Goal: Information Seeking & Learning: Get advice/opinions

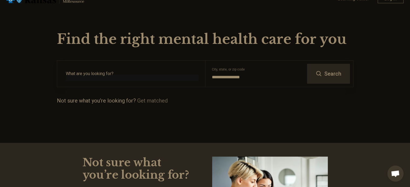
scroll to position [27, 0]
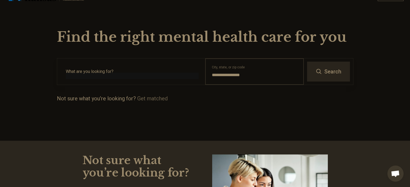
click at [247, 75] on input "**********" at bounding box center [254, 75] width 85 height 6
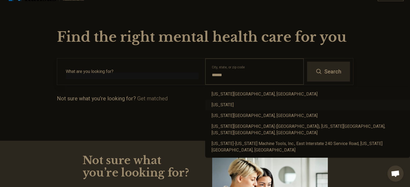
click at [234, 107] on div "[US_STATE]" at bounding box center [307, 105] width 205 height 11
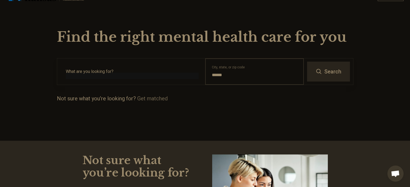
type input "******"
click at [151, 99] on link "Get matched" at bounding box center [152, 98] width 30 height 6
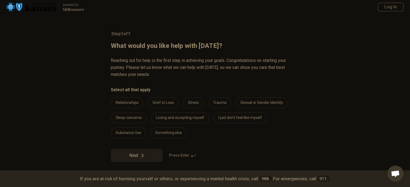
scroll to position [8, 0]
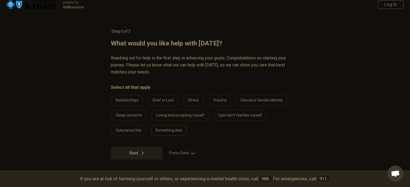
click at [171, 134] on div "Something else" at bounding box center [169, 130] width 36 height 11
click at [145, 152] on icon at bounding box center [142, 153] width 6 height 6
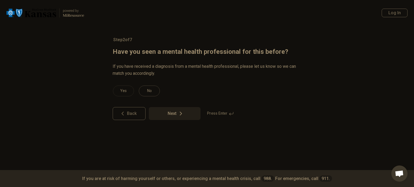
click at [147, 91] on div "No" at bounding box center [149, 91] width 21 height 11
click at [174, 111] on button "Next" at bounding box center [175, 113] width 52 height 13
click at [151, 93] on div "No" at bounding box center [149, 91] width 21 height 11
click button "Next" at bounding box center [175, 113] width 52 height 13
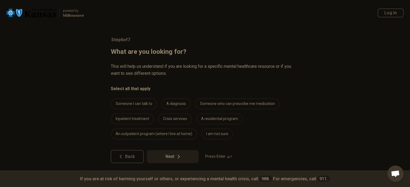
scroll to position [4, 0]
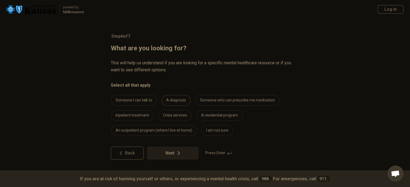
click at [172, 96] on div "A diagnosis" at bounding box center [176, 100] width 29 height 11
click button "Next" at bounding box center [173, 153] width 52 height 13
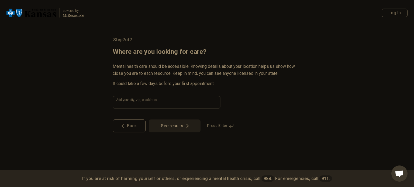
click at [183, 102] on input at bounding box center [167, 102] width 108 height 13
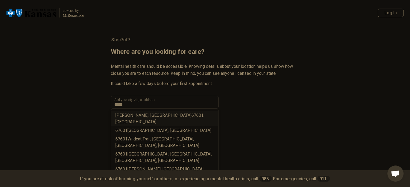
click at [165, 115] on li "[PERSON_NAME], KS 67601 , [GEOGRAPHIC_DATA]" at bounding box center [164, 118] width 107 height 15
type input "**********"
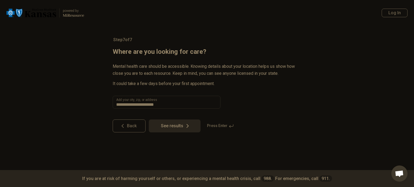
click at [181, 129] on button "See results" at bounding box center [175, 126] width 52 height 13
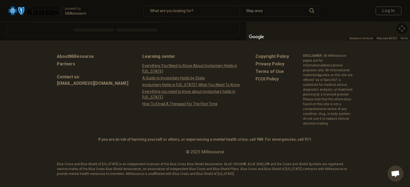
scroll to position [138, 0]
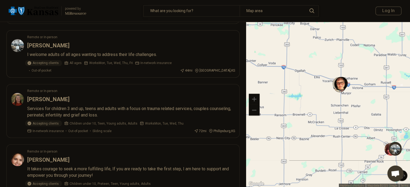
scroll to position [922, 0]
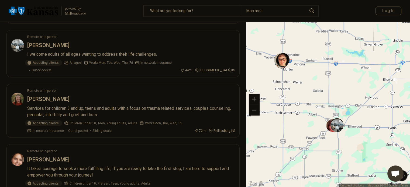
drag, startPoint x: 347, startPoint y: 154, endPoint x: 286, endPoint y: 129, distance: 65.4
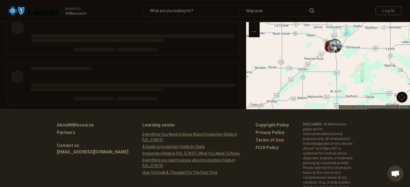
scroll to position [31, 0]
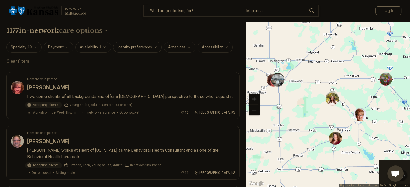
drag, startPoint x: 365, startPoint y: 163, endPoint x: 303, endPoint y: 116, distance: 77.5
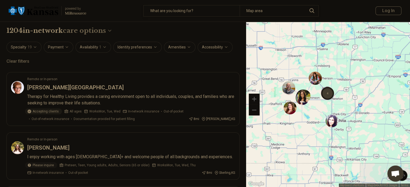
drag, startPoint x: 344, startPoint y: 154, endPoint x: 289, endPoint y: 132, distance: 59.2
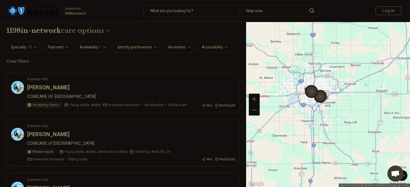
drag, startPoint x: 319, startPoint y: 124, endPoint x: 300, endPoint y: 126, distance: 20.0
click at [300, 126] on div "10 10" at bounding box center [328, 105] width 164 height 166
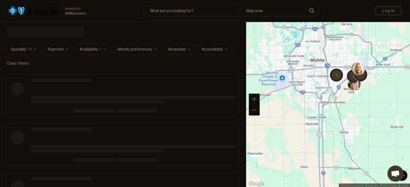
select select "***"
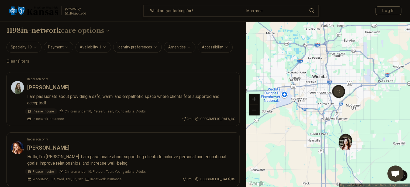
drag, startPoint x: 298, startPoint y: 110, endPoint x: 303, endPoint y: 139, distance: 30.0
click at [303, 139] on div "3 6 10" at bounding box center [328, 105] width 164 height 166
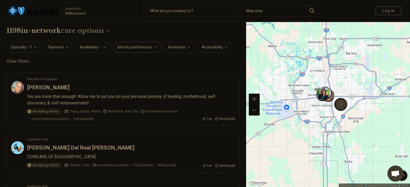
click at [144, 46] on button "Identity preferences" at bounding box center [137, 47] width 48 height 11
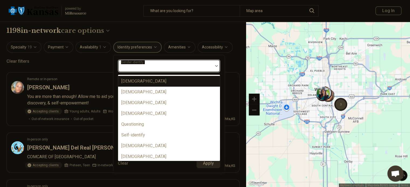
click at [154, 67] on div at bounding box center [165, 68] width 90 height 8
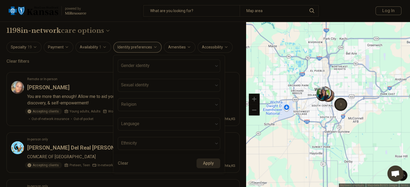
click at [173, 33] on div "**********" at bounding box center [122, 30] width 233 height 9
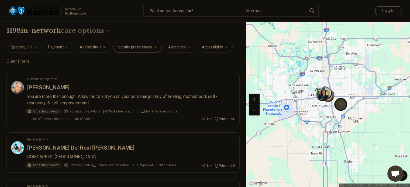
click at [144, 46] on button "Identity preferences" at bounding box center [137, 47] width 48 height 11
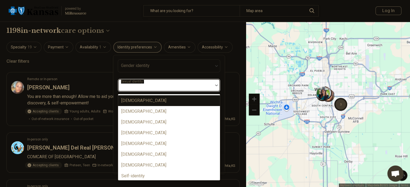
click at [146, 87] on div "Sexual identity" at bounding box center [169, 85] width 102 height 13
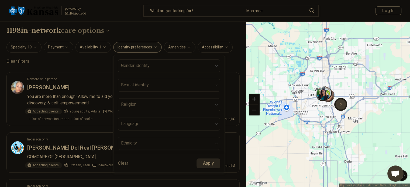
click at [163, 32] on div "**********" at bounding box center [122, 30] width 233 height 9
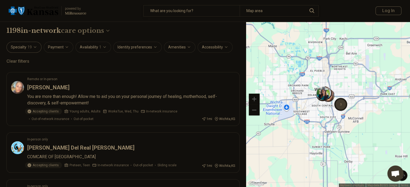
click at [31, 47] on button "Specialty 19" at bounding box center [23, 47] width 35 height 11
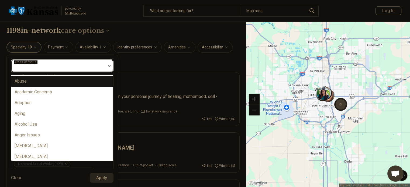
click at [44, 61] on div at bounding box center [58, 66] width 95 height 12
type input "***"
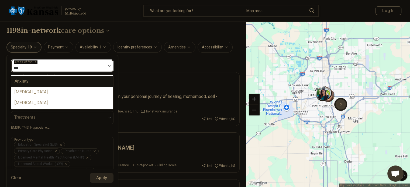
click at [26, 84] on div "Anxiety" at bounding box center [22, 81] width 14 height 6
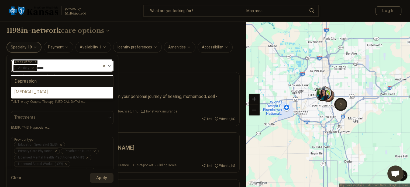
type input "*****"
click at [41, 83] on div "Depression" at bounding box center [62, 81] width 102 height 11
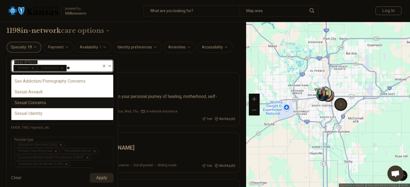
type input "*"
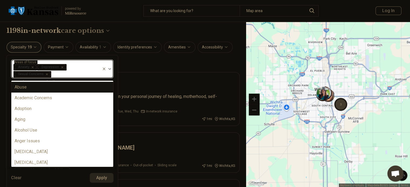
click at [47, 75] on div "Remove [object Object]" at bounding box center [46, 74] width 6 height 6
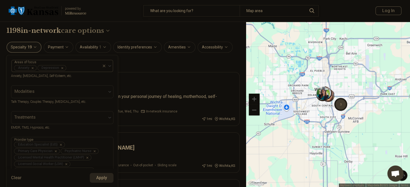
click at [134, 28] on div "**********" at bounding box center [122, 30] width 233 height 9
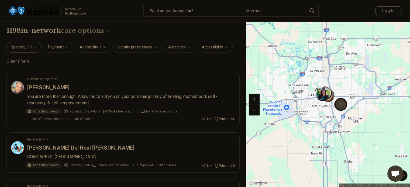
click at [35, 49] on icon "button" at bounding box center [35, 47] width 4 height 4
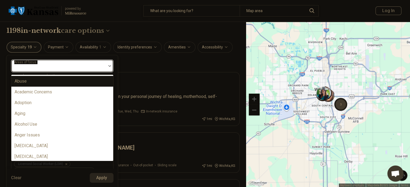
click at [53, 66] on div at bounding box center [58, 68] width 90 height 8
type input "***"
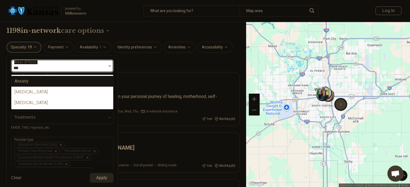
click at [40, 79] on div "Anxiety" at bounding box center [62, 81] width 102 height 11
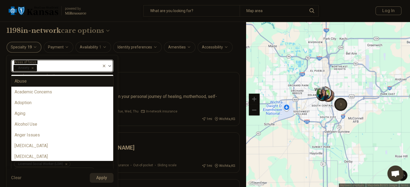
click at [66, 61] on div "Anxiety" at bounding box center [56, 66] width 90 height 12
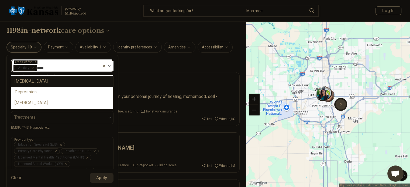
type input "*****"
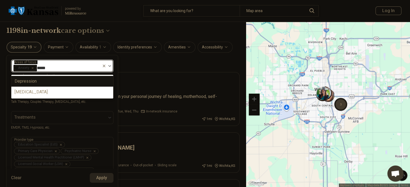
click at [37, 82] on div "Depression" at bounding box center [62, 81] width 102 height 11
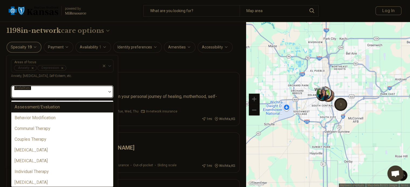
click at [26, 95] on div at bounding box center [58, 94] width 90 height 8
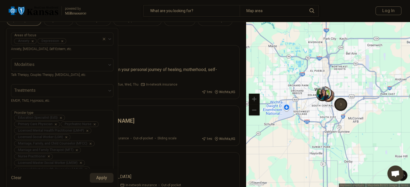
scroll to position [45, 0]
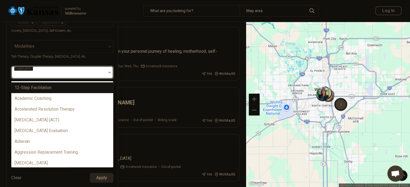
click at [26, 67] on div at bounding box center [58, 73] width 95 height 12
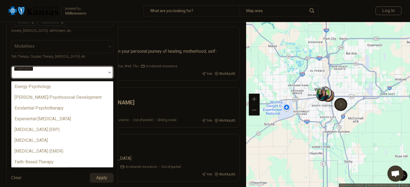
scroll to position [396, 0]
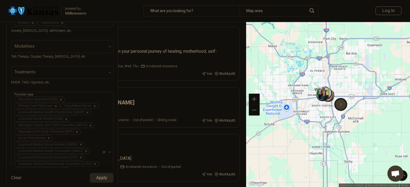
click at [6, 75] on div "Areas of focus Anxiety [MEDICAL_DATA], [MEDICAL_DATA], Self-Esteem, etc. Modali…" at bounding box center [62, 183] width 112 height 346
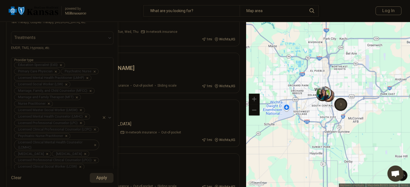
scroll to position [82, 0]
click at [60, 63] on icon "Remove [object Object]" at bounding box center [60, 63] width 4 height 4
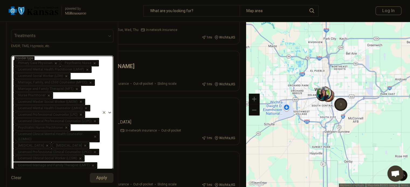
click at [55, 62] on icon "Remove [object Object]" at bounding box center [55, 63] width 2 height 2
click at [89, 82] on icon "Remove [object Object]" at bounding box center [89, 83] width 4 height 4
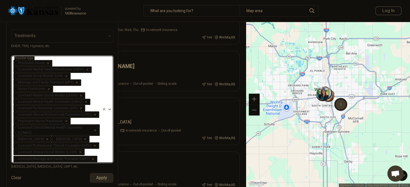
click at [76, 82] on icon "Remove [object Object]" at bounding box center [76, 83] width 4 height 4
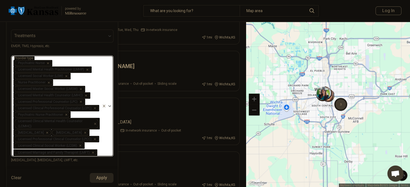
click at [48, 84] on icon "Remove [object Object]" at bounding box center [48, 83] width 4 height 4
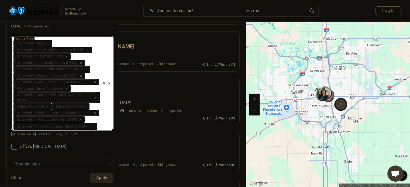
scroll to position [103, 0]
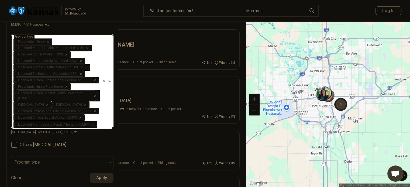
click at [92, 127] on icon "Remove [object Object]" at bounding box center [92, 125] width 4 height 4
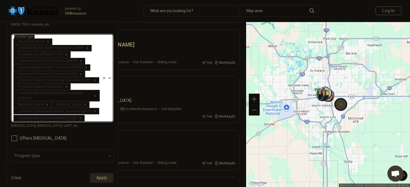
click at [79, 119] on icon "Remove [object Object]" at bounding box center [79, 118] width 2 height 2
click at [93, 113] on icon "Remove [object Object]" at bounding box center [94, 111] width 4 height 4
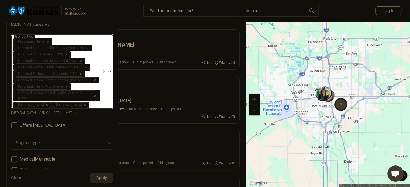
click at [96, 96] on div "Remove [object Object]" at bounding box center [94, 93] width 6 height 6
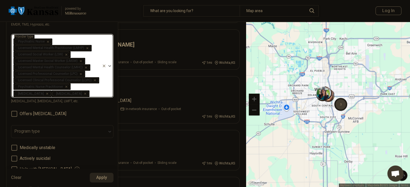
click at [86, 47] on icon "Remove [object Object]" at bounding box center [86, 48] width 4 height 4
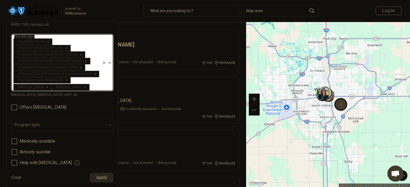
click at [67, 48] on div "Remove [object Object]" at bounding box center [65, 48] width 6 height 6
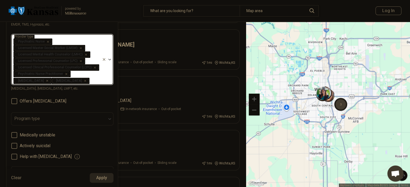
click at [80, 48] on icon "Remove [object Object]" at bounding box center [80, 48] width 4 height 4
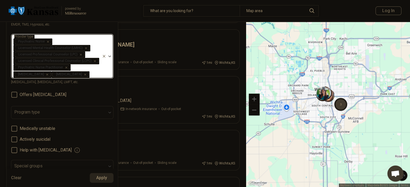
click at [85, 49] on icon "Remove [object Object]" at bounding box center [85, 48] width 4 height 4
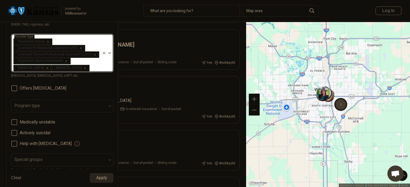
click at [80, 48] on div "Remove [object Object]" at bounding box center [79, 48] width 6 height 6
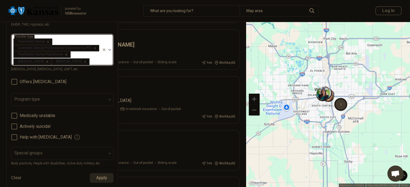
click at [93, 48] on icon "Remove [object Object]" at bounding box center [94, 48] width 4 height 4
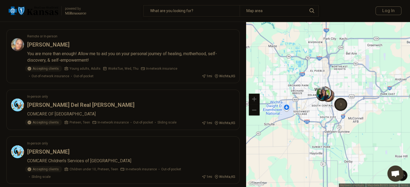
scroll to position [0, 0]
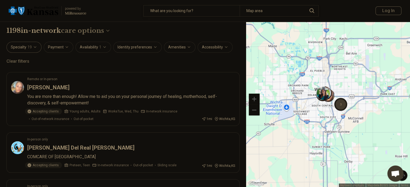
click at [34, 47] on icon "button" at bounding box center [35, 47] width 4 height 4
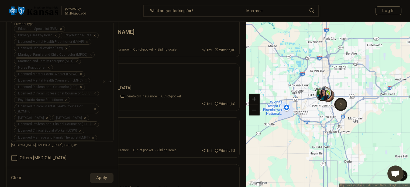
scroll to position [115, 0]
click at [93, 141] on div "Remove [object Object]" at bounding box center [92, 138] width 6 height 6
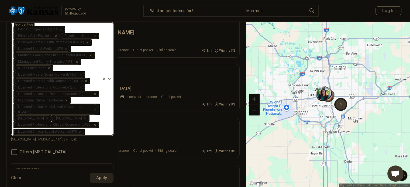
click at [80, 134] on icon "Remove [object Object]" at bounding box center [79, 132] width 4 height 4
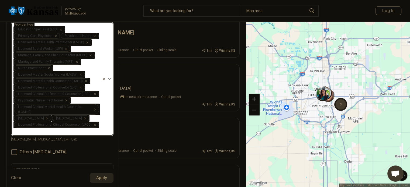
click at [93, 127] on icon "Remove [object Object]" at bounding box center [94, 125] width 4 height 4
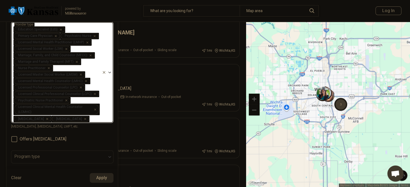
click at [96, 110] on div "Remove [object Object]" at bounding box center [94, 107] width 6 height 6
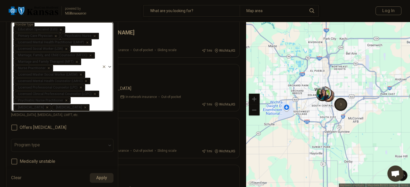
click at [66, 102] on icon "Remove [object Object]" at bounding box center [65, 101] width 4 height 4
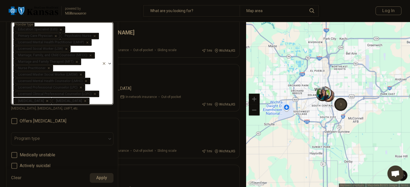
click at [95, 96] on div "Remove [object Object]" at bounding box center [93, 94] width 6 height 6
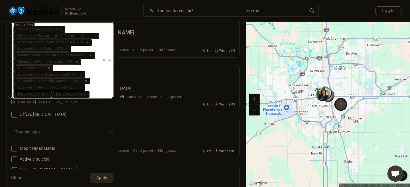
click at [79, 89] on icon "Remove [object Object]" at bounding box center [80, 88] width 2 height 2
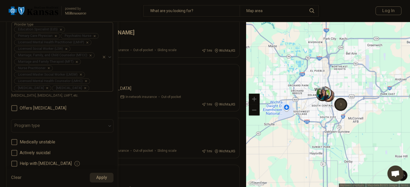
click at [103, 56] on icon at bounding box center [104, 57] width 4 height 4
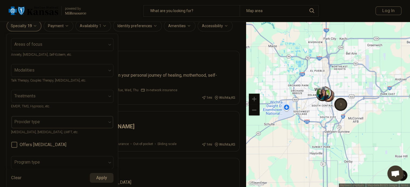
scroll to position [58, 0]
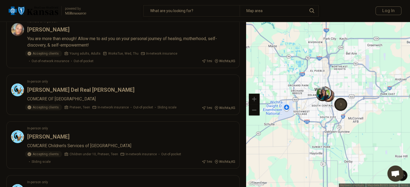
scroll to position [0, 0]
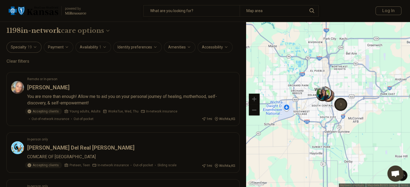
click at [34, 46] on icon "button" at bounding box center [35, 47] width 4 height 4
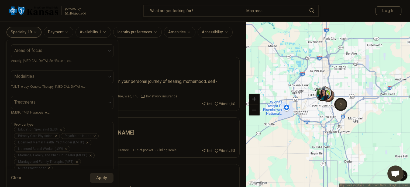
scroll to position [3, 0]
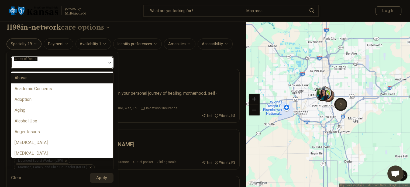
click at [39, 63] on div "Areas of focus" at bounding box center [62, 62] width 102 height 13
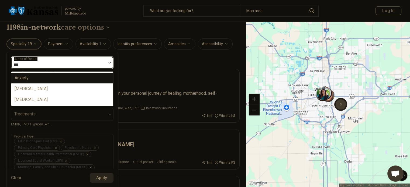
type input "****"
click at [28, 80] on div "Anxiety" at bounding box center [22, 78] width 14 height 6
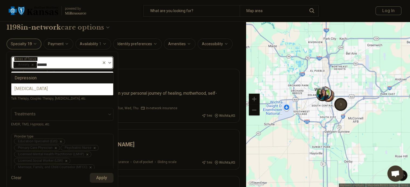
type input "*****"
click at [33, 78] on div "Depression" at bounding box center [26, 78] width 22 height 6
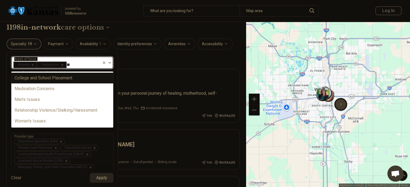
type input "***"
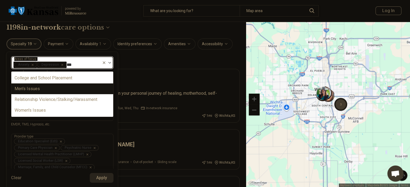
click at [33, 88] on div "Men's Issues" at bounding box center [27, 89] width 25 height 6
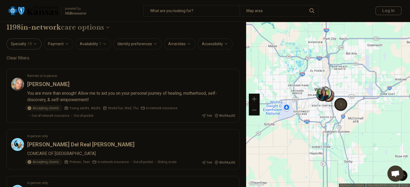
click at [30, 43] on span "19" at bounding box center [29, 44] width 4 height 6
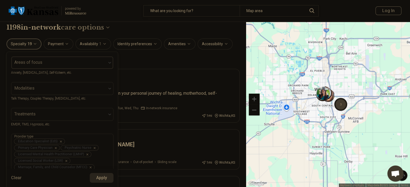
click at [67, 64] on div at bounding box center [58, 65] width 90 height 8
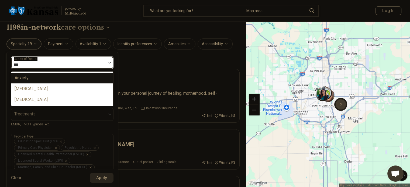
type input "****"
click at [38, 80] on div "Anxiety" at bounding box center [62, 78] width 102 height 11
type input "*****"
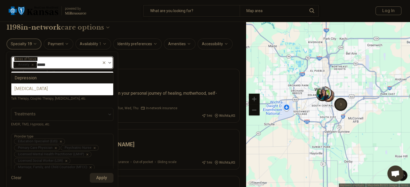
click at [43, 77] on div "Depression" at bounding box center [62, 78] width 102 height 11
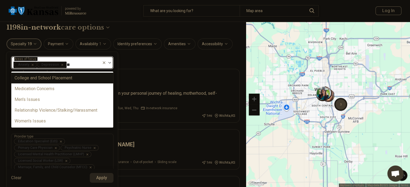
type input "***"
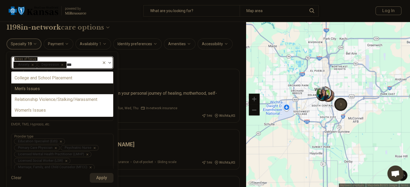
click at [36, 88] on div "Men's Issues" at bounding box center [27, 89] width 25 height 6
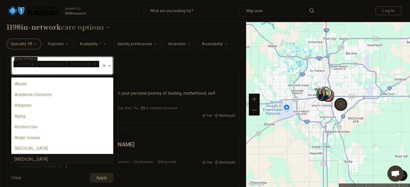
click at [100, 179] on button "Apply" at bounding box center [102, 178] width 24 height 10
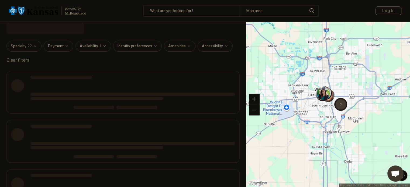
scroll to position [0, 0]
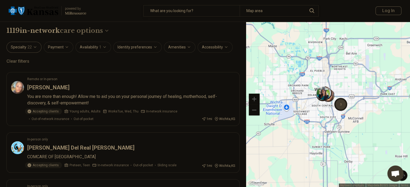
click at [36, 46] on icon "button" at bounding box center [35, 47] width 4 height 4
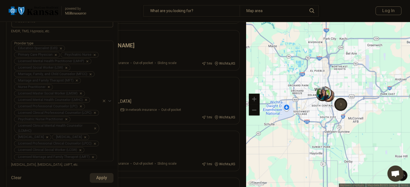
scroll to position [102, 0]
click at [61, 47] on icon "Remove [object Object]" at bounding box center [60, 49] width 4 height 4
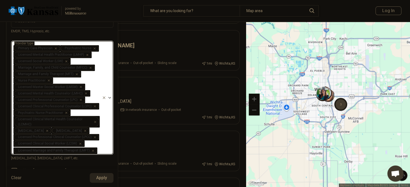
click at [56, 47] on icon "Remove [object Object]" at bounding box center [55, 49] width 4 height 4
click at [86, 53] on icon "Remove [object Object]" at bounding box center [86, 55] width 4 height 4
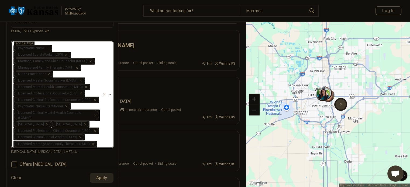
click at [67, 52] on div "Remove [object Object]" at bounding box center [65, 55] width 6 height 6
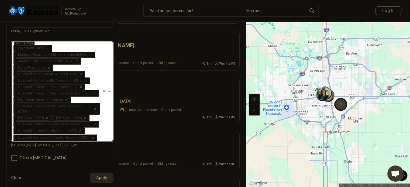
click at [90, 52] on div "Remove [object Object]" at bounding box center [89, 55] width 6 height 6
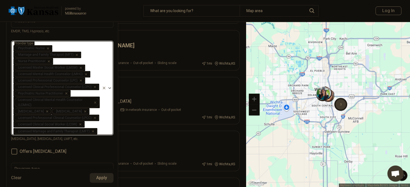
click at [75, 53] on icon "Remove [object Object]" at bounding box center [76, 55] width 4 height 4
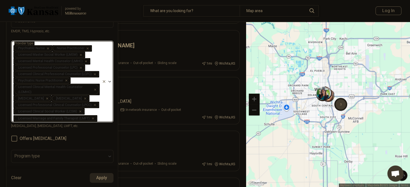
click at [87, 47] on icon "Remove [object Object]" at bounding box center [86, 49] width 4 height 4
click at [80, 53] on icon "Remove [object Object]" at bounding box center [80, 55] width 4 height 4
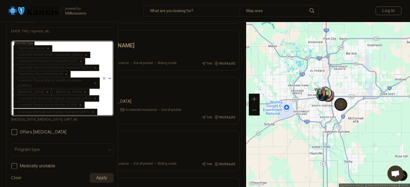
click at [85, 53] on icon "Remove [object Object]" at bounding box center [85, 55] width 4 height 4
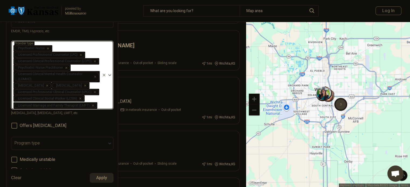
click at [79, 53] on icon "Remove [object Object]" at bounding box center [80, 55] width 4 height 4
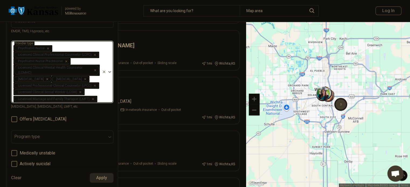
click at [93, 53] on icon "Remove [object Object]" at bounding box center [94, 55] width 4 height 4
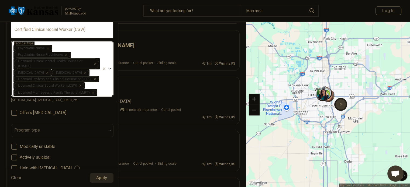
click at [96, 59] on button "button" at bounding box center [95, 64] width 5 height 10
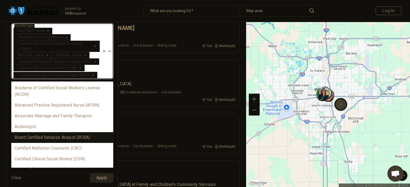
scroll to position [120, 0]
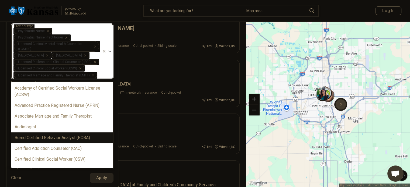
click at [94, 42] on icon "Remove [object Object]" at bounding box center [94, 44] width 4 height 4
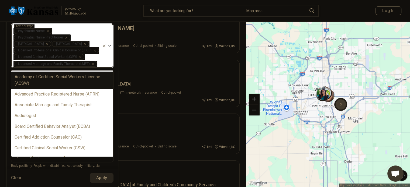
click at [93, 49] on icon "Remove [object Object]" at bounding box center [94, 51] width 4 height 4
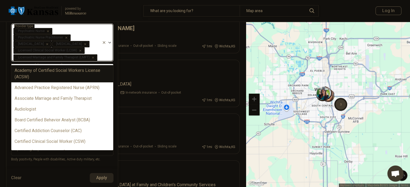
click at [79, 50] on icon "Remove [object Object]" at bounding box center [79, 51] width 2 height 2
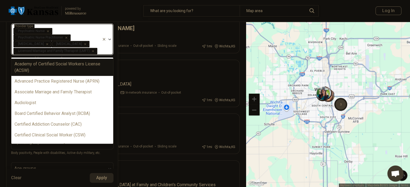
click at [92, 50] on icon "Remove [object Object]" at bounding box center [92, 51] width 2 height 2
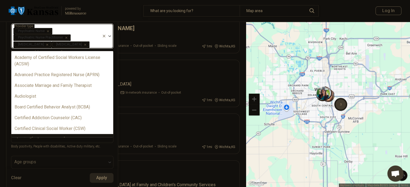
click at [107, 177] on button "Apply" at bounding box center [102, 178] width 24 height 10
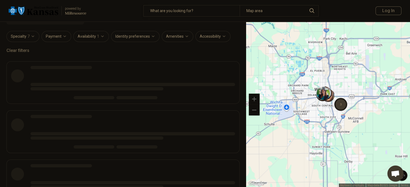
scroll to position [0, 0]
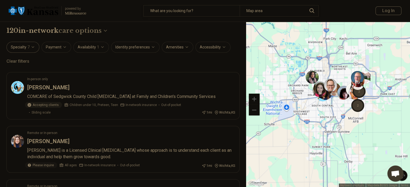
click at [33, 47] on icon "button" at bounding box center [33, 47] width 2 height 1
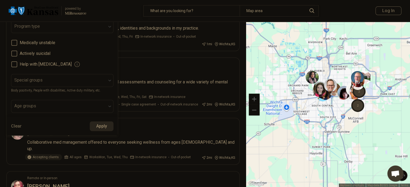
scroll to position [176, 0]
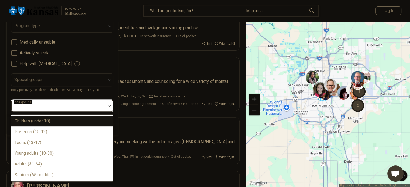
click at [61, 104] on div at bounding box center [58, 108] width 90 height 8
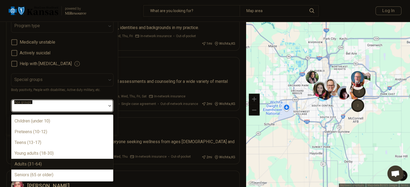
click at [39, 161] on div "Adults (31-64)" at bounding box center [28, 164] width 27 height 6
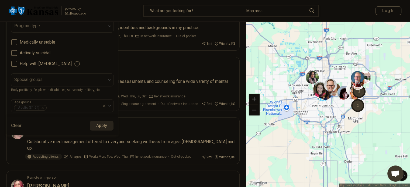
click at [106, 86] on div "Special groups Body positivity, People with disabilities, Active duty military,…" at bounding box center [62, 83] width 102 height 19
click at [103, 121] on button "Apply" at bounding box center [102, 126] width 24 height 10
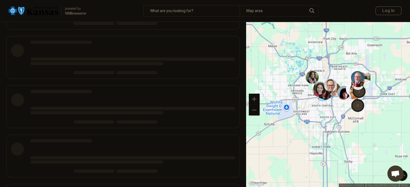
scroll to position [32, 0]
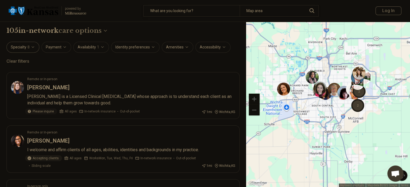
click at [32, 47] on icon "button" at bounding box center [33, 47] width 2 height 1
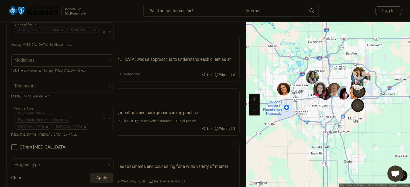
scroll to position [38, 0]
click at [55, 182] on div "Clear Apply" at bounding box center [62, 178] width 111 height 18
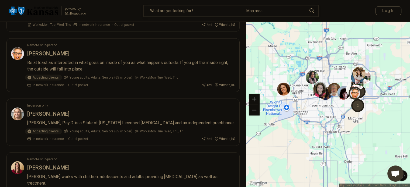
scroll to position [544, 0]
click at [55, 50] on h3 "[PERSON_NAME]" at bounding box center [48, 54] width 42 height 8
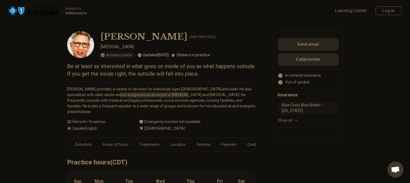
drag, startPoint x: 104, startPoint y: 95, endPoint x: 168, endPoint y: 95, distance: 64.1
click at [168, 95] on p "Dr. Benson provides a variety of services for individuals ages 18 and older. He…" at bounding box center [161, 100] width 189 height 28
copy p "an expert in geriatrics and dementia. H"
click at [122, 103] on p "Dr. Benson provides a variety of services for individuals ages 18 and older. He…" at bounding box center [161, 100] width 189 height 28
drag, startPoint x: 172, startPoint y: 123, endPoint x: 147, endPoint y: 124, distance: 25.6
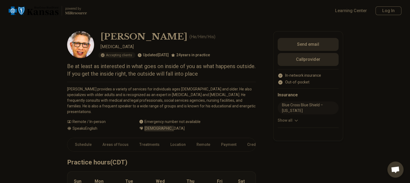
click at [147, 126] on div "[DEMOGRAPHIC_DATA]" at bounding box center [197, 129] width 117 height 6
copy span "[DEMOGRAPHIC_DATA]"
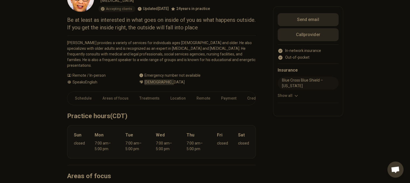
scroll to position [47, 0]
click at [83, 92] on link "Schedule" at bounding box center [81, 97] width 26 height 11
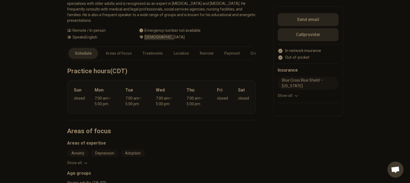
scroll to position [91, 0]
click at [114, 48] on link "Areas of focus" at bounding box center [118, 53] width 33 height 11
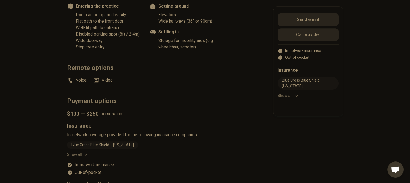
scroll to position [472, 0]
